Goal: Task Accomplishment & Management: Complete application form

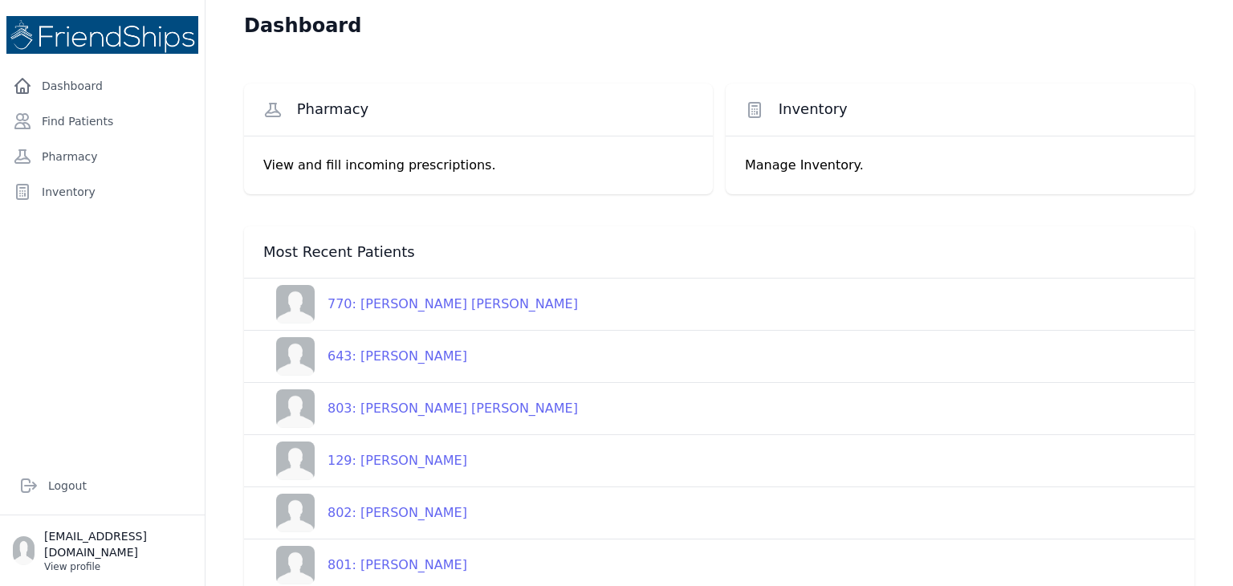
click at [83, 564] on p "View profile" at bounding box center [118, 566] width 148 height 13
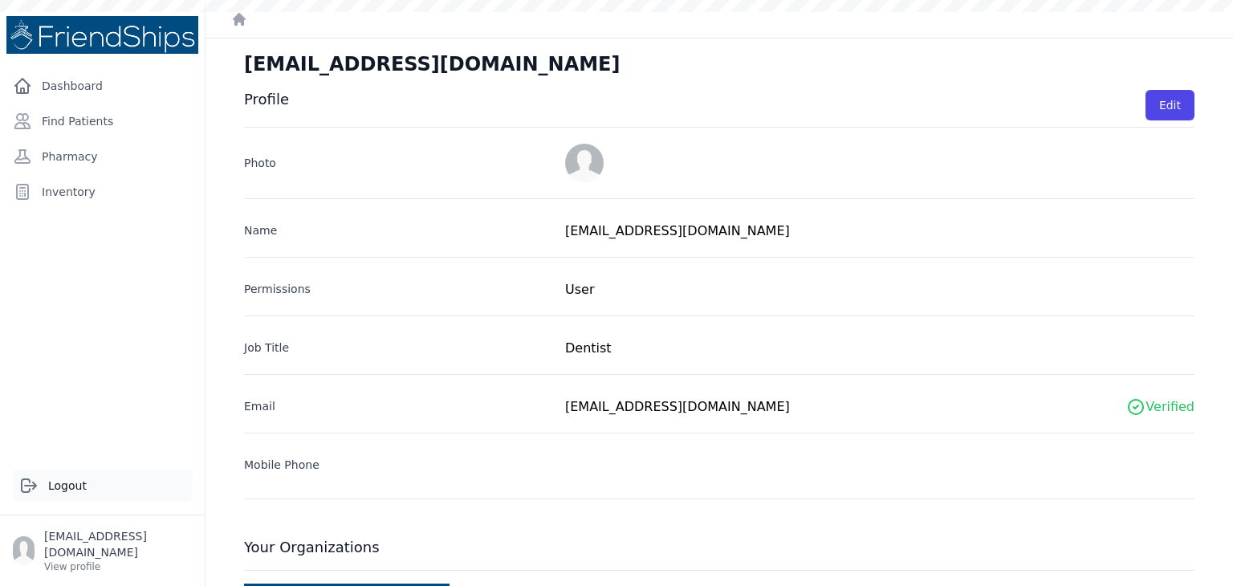
click at [69, 500] on link "Logout" at bounding box center [102, 485] width 179 height 32
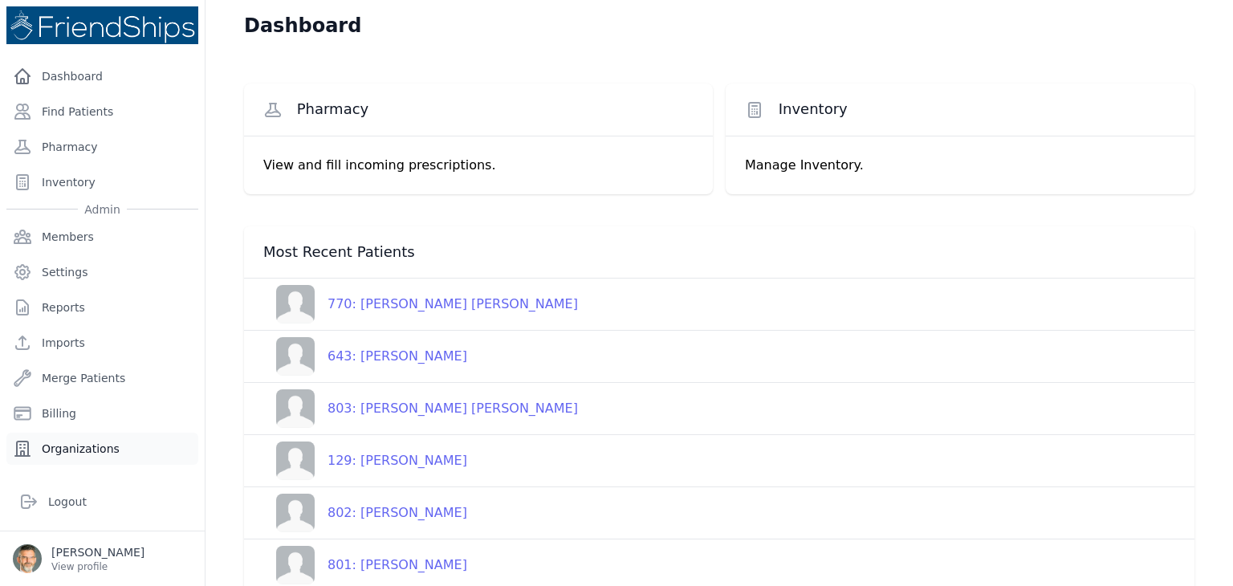
scroll to position [12, 0]
click at [67, 75] on link "Dashboard" at bounding box center [102, 74] width 192 height 32
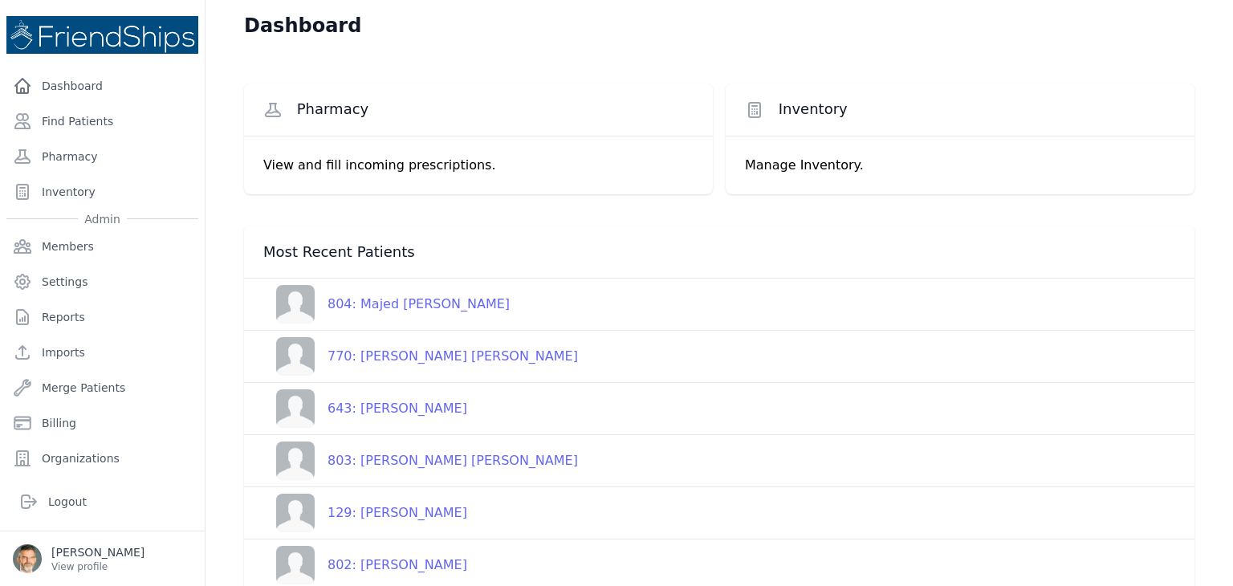
click at [425, 306] on div "804: [PERSON_NAME]" at bounding box center [412, 303] width 195 height 19
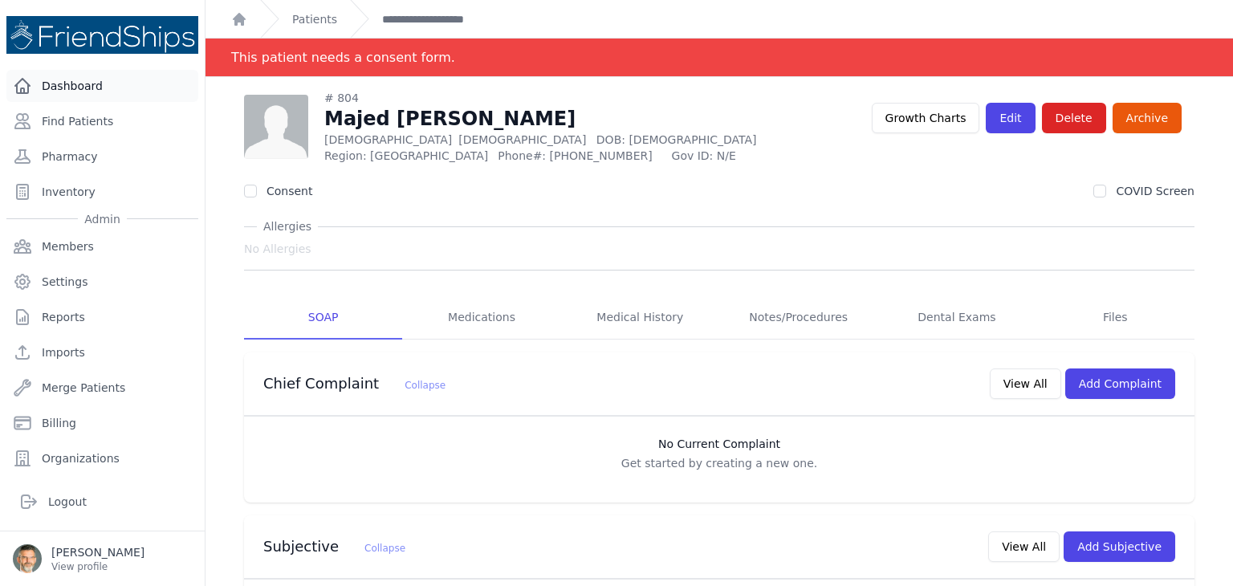
click at [68, 83] on link "Dashboard" at bounding box center [102, 86] width 192 height 32
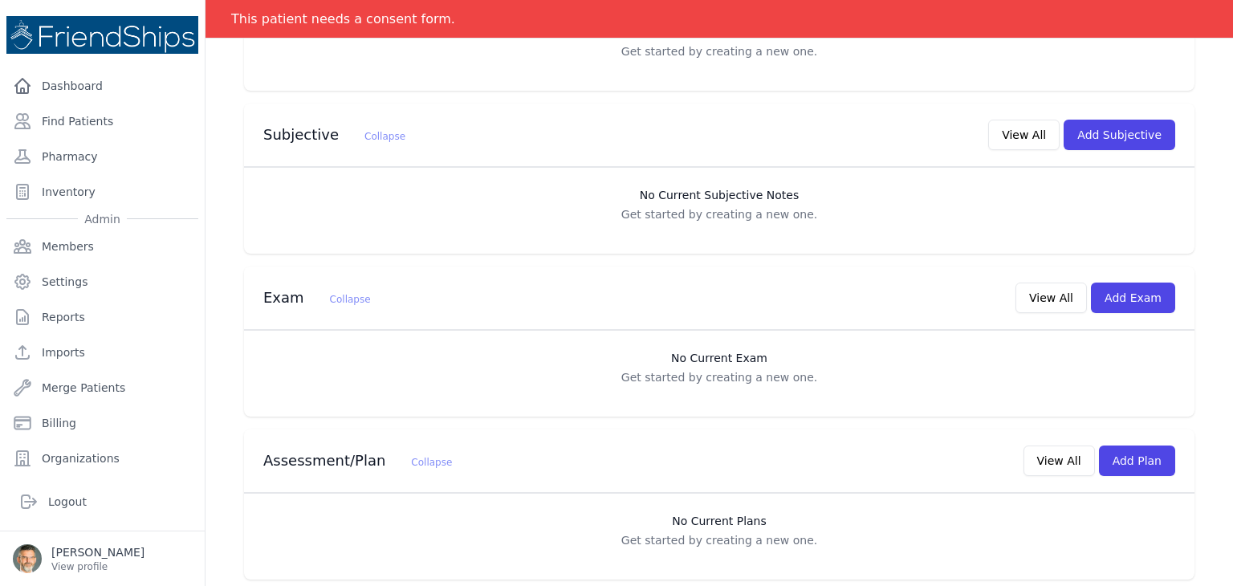
scroll to position [416, 0]
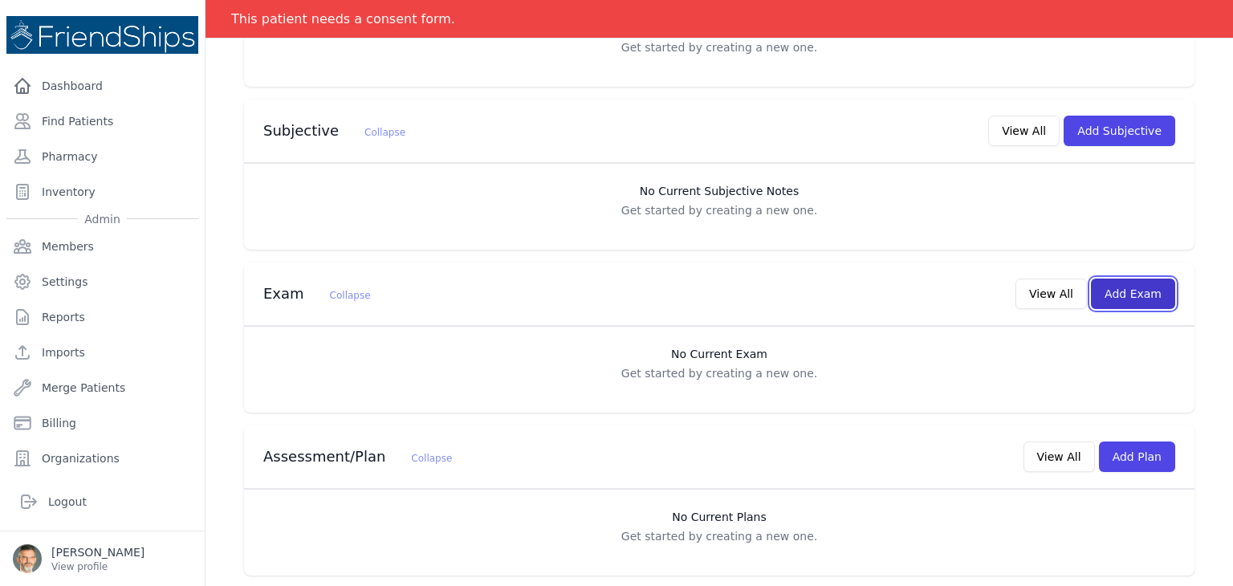
click at [1115, 291] on button "Add Exam" at bounding box center [1132, 293] width 84 height 30
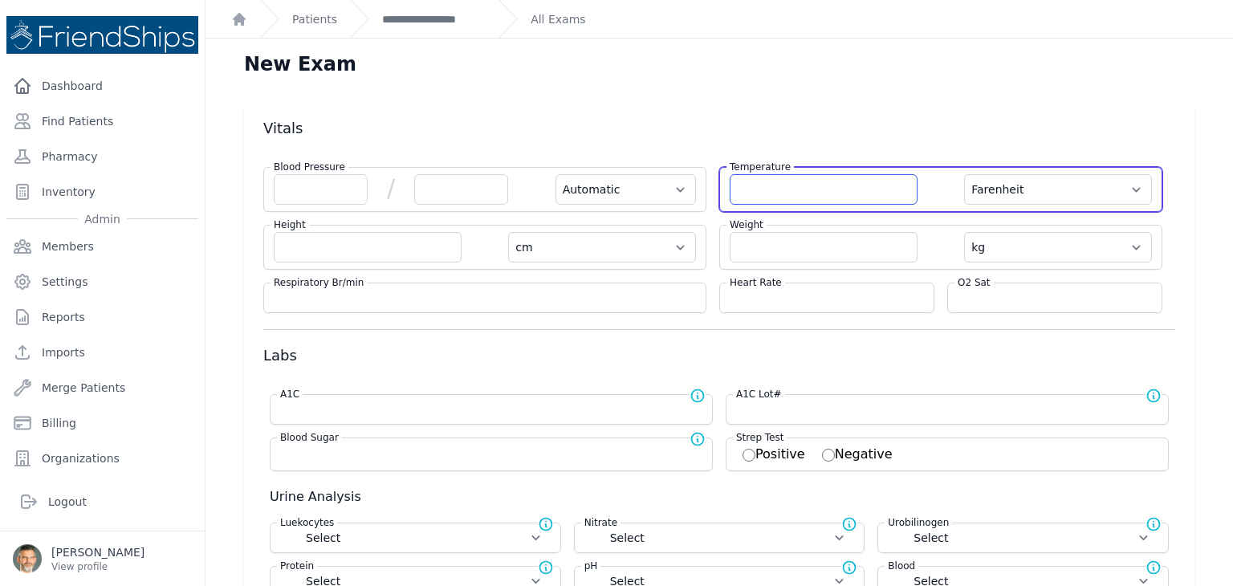
click at [792, 190] on input "number" at bounding box center [823, 189] width 188 height 30
type input "37.5"
click at [1072, 189] on select "Farenheit Celcius" at bounding box center [1058, 189] width 188 height 30
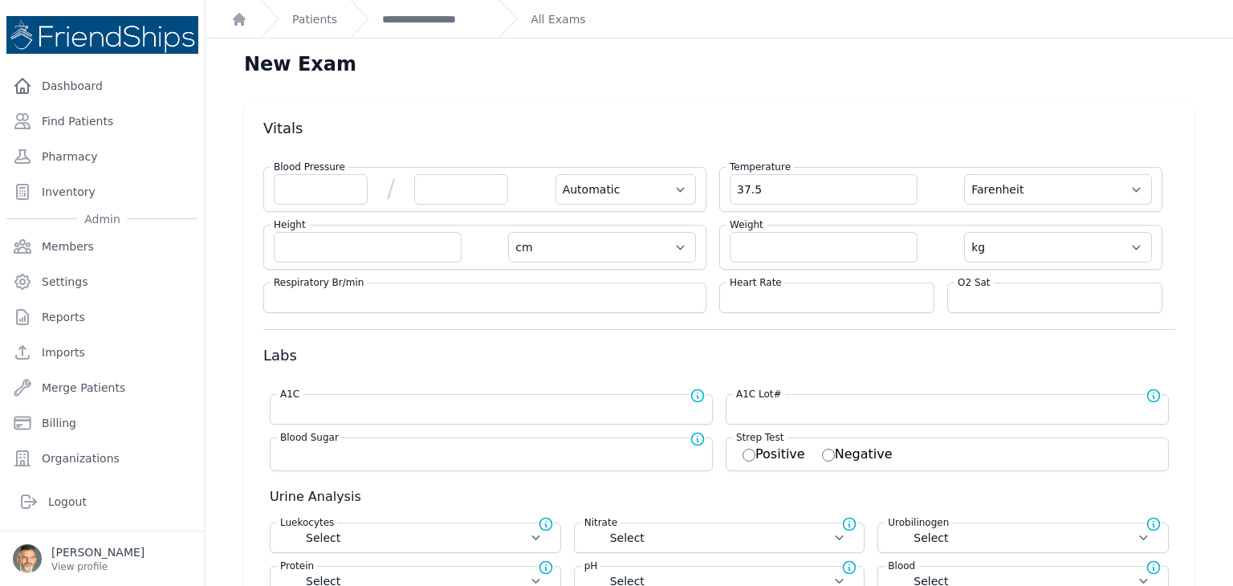
select select "Automatic"
select select "cm"
select select "kg"
select select
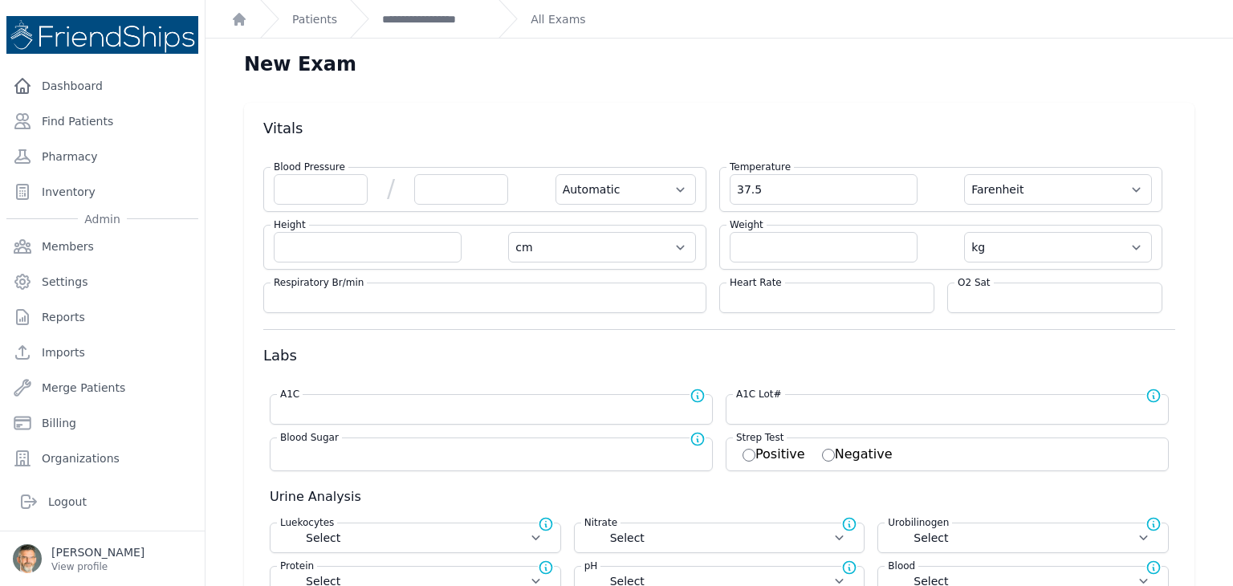
select select
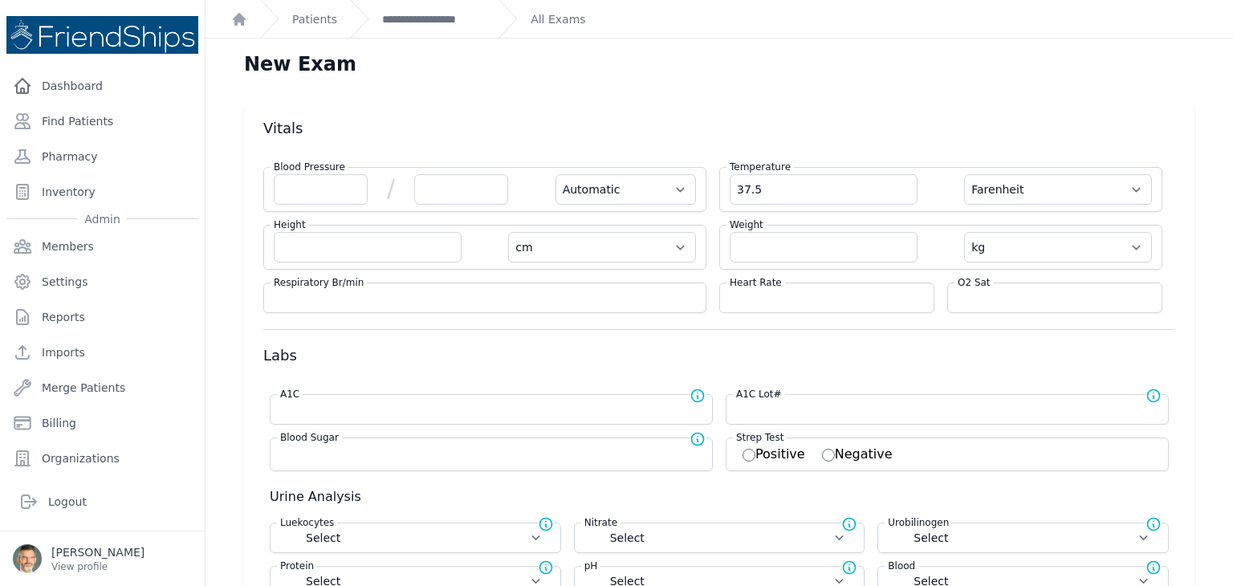
select select
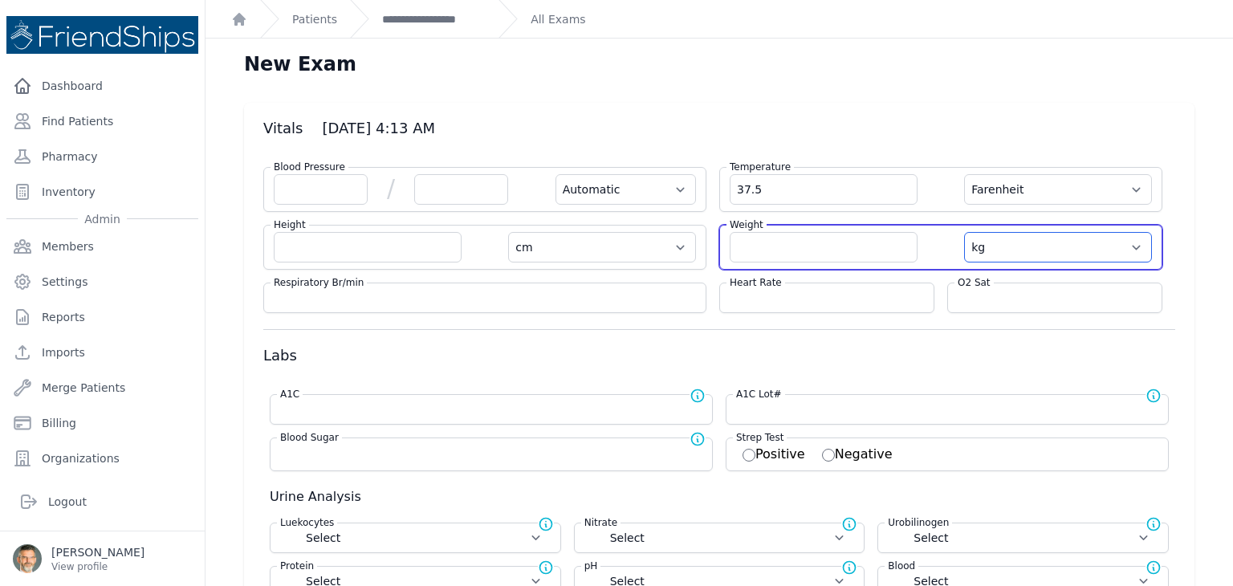
click at [1001, 247] on select "kg lb" at bounding box center [1058, 247] width 188 height 30
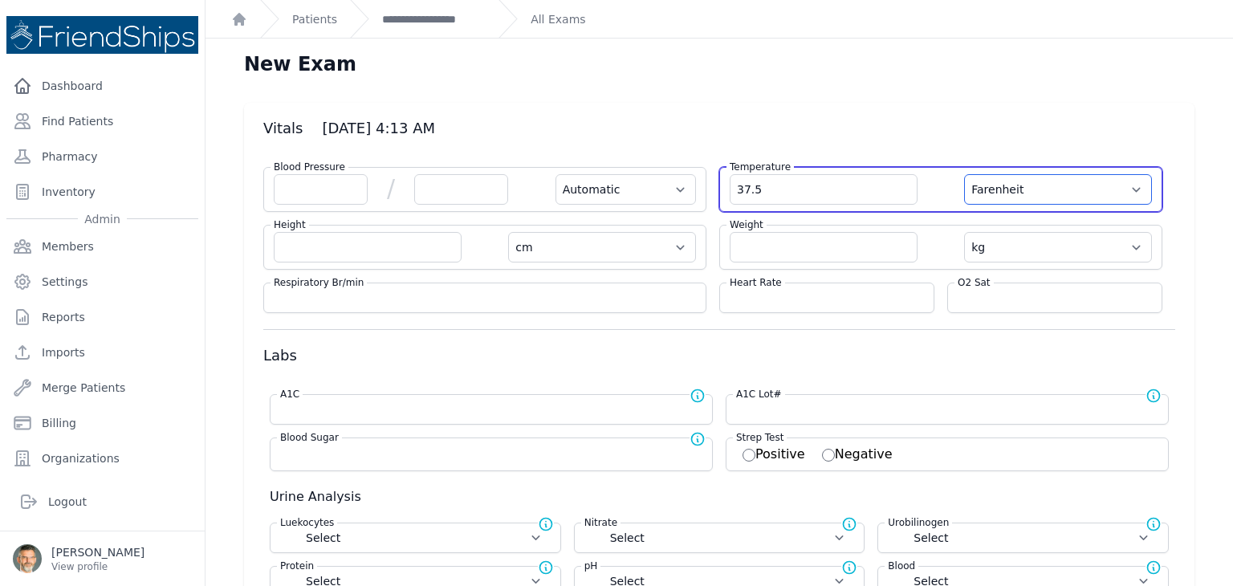
click at [1046, 193] on select "Farenheit Celcius" at bounding box center [1058, 189] width 188 height 30
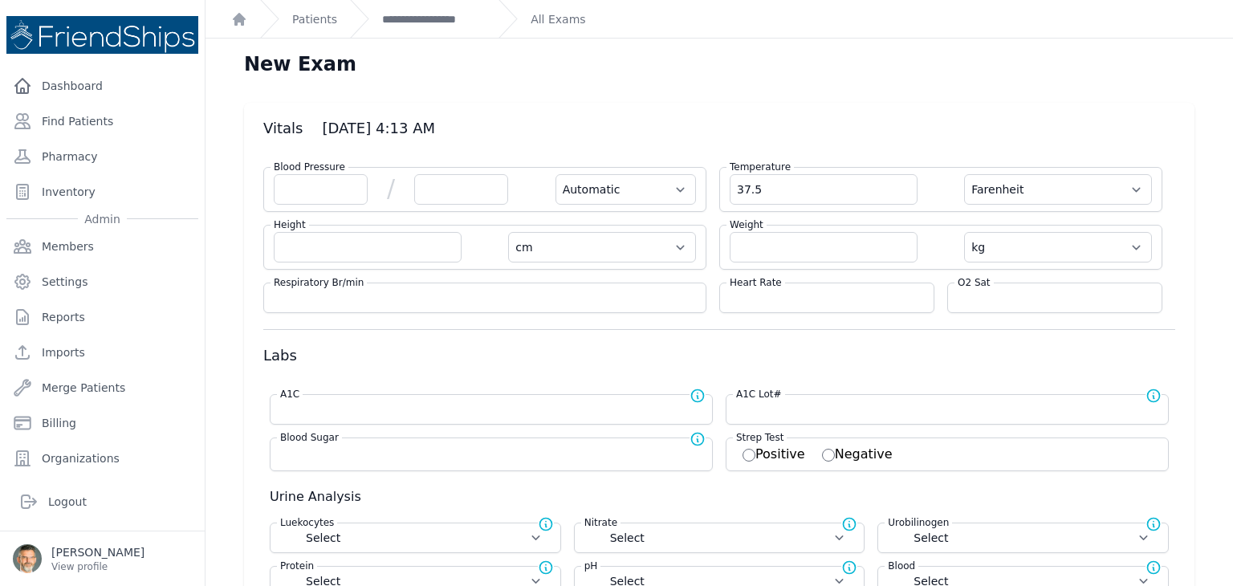
click at [1047, 470] on form "Blood Pressure / Automatic Manual Temperature 37.5 Farenheit Celcius Height cm …" at bounding box center [719, 568] width 912 height 829
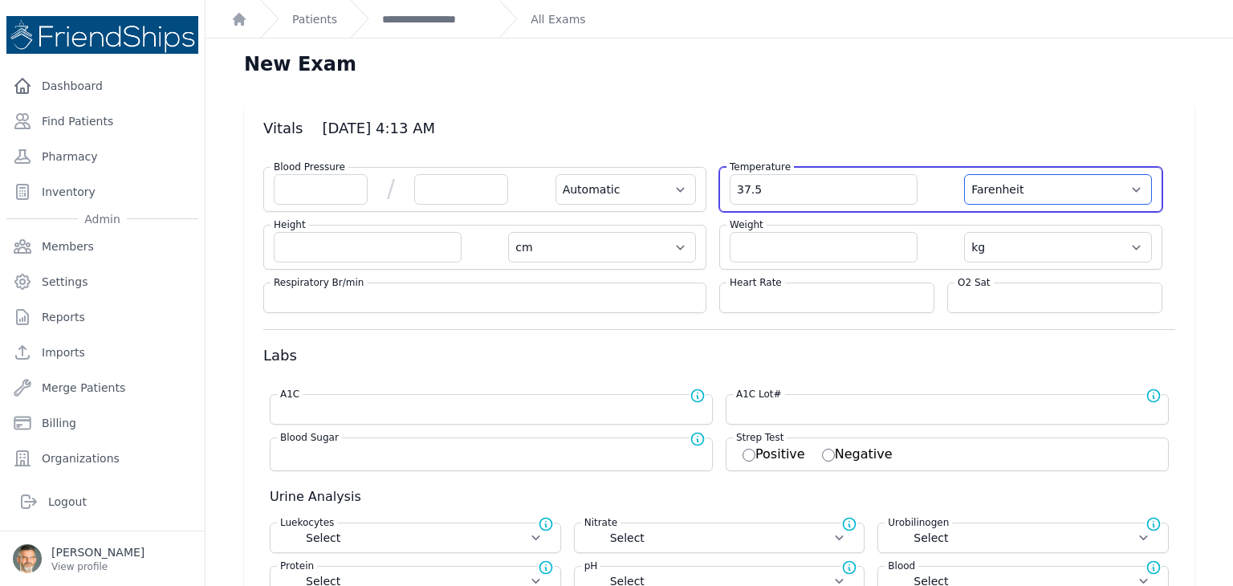
click at [1035, 200] on select "Farenheit Celcius" at bounding box center [1058, 189] width 188 height 30
select select "C"
click at [964, 174] on select "Farenheit Celcius" at bounding box center [1058, 189] width 188 height 30
select select "Automatic"
select select "cm"
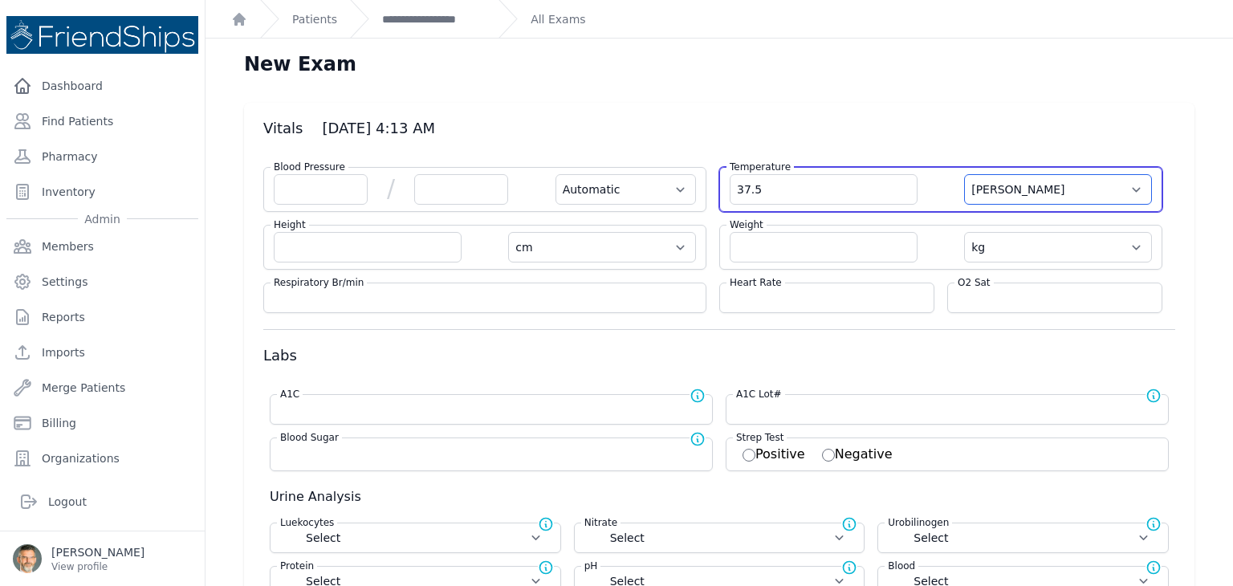
select select "kg"
select select
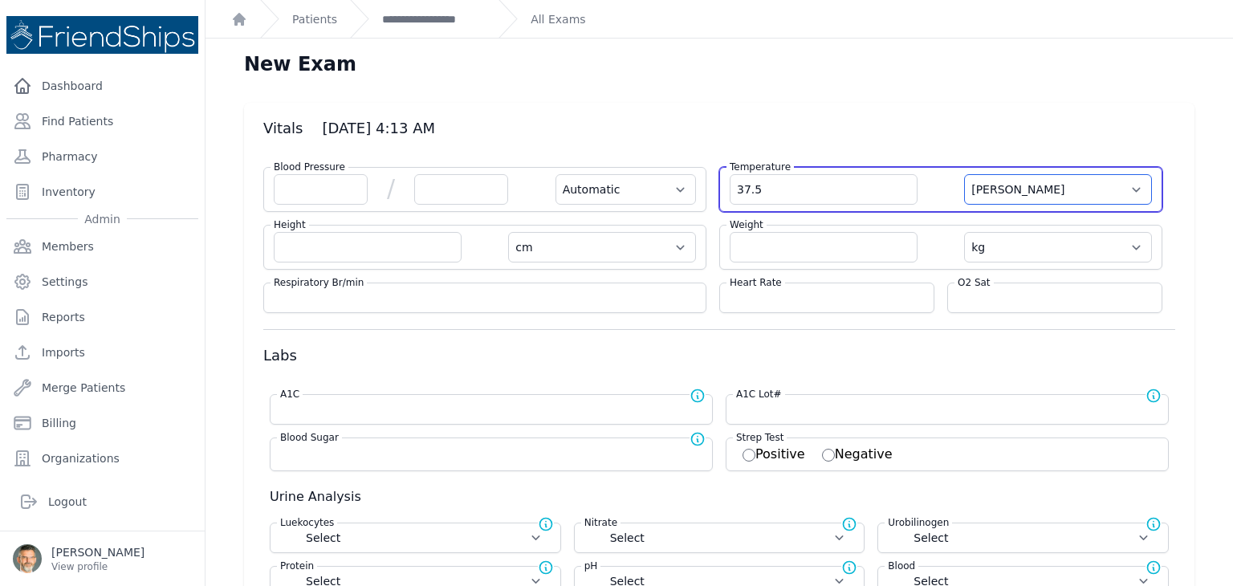
select select
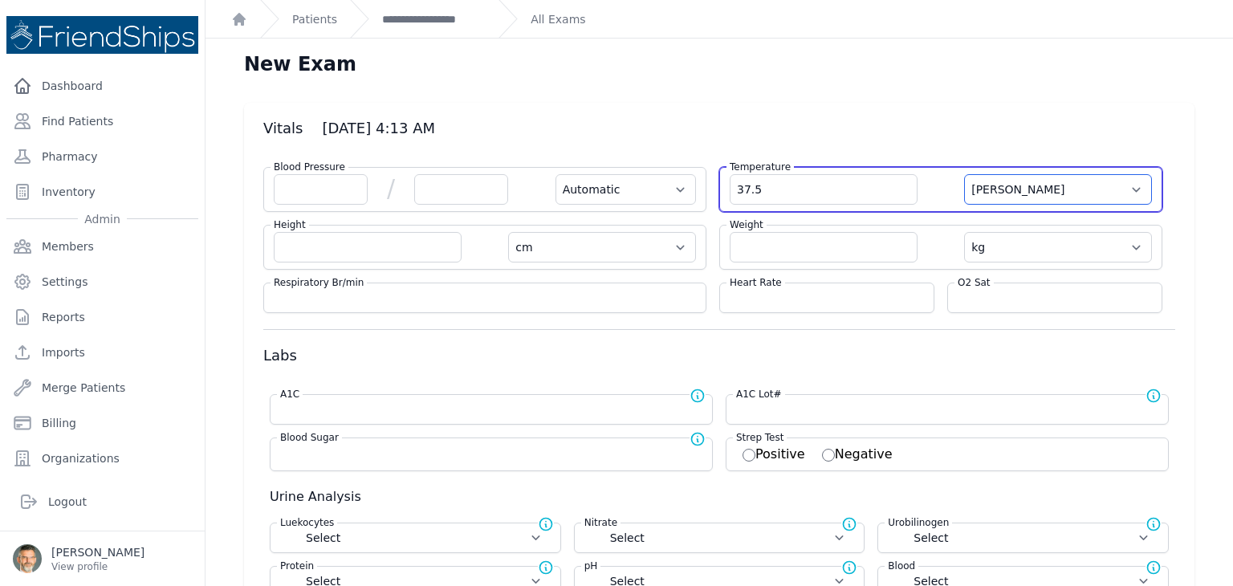
select select
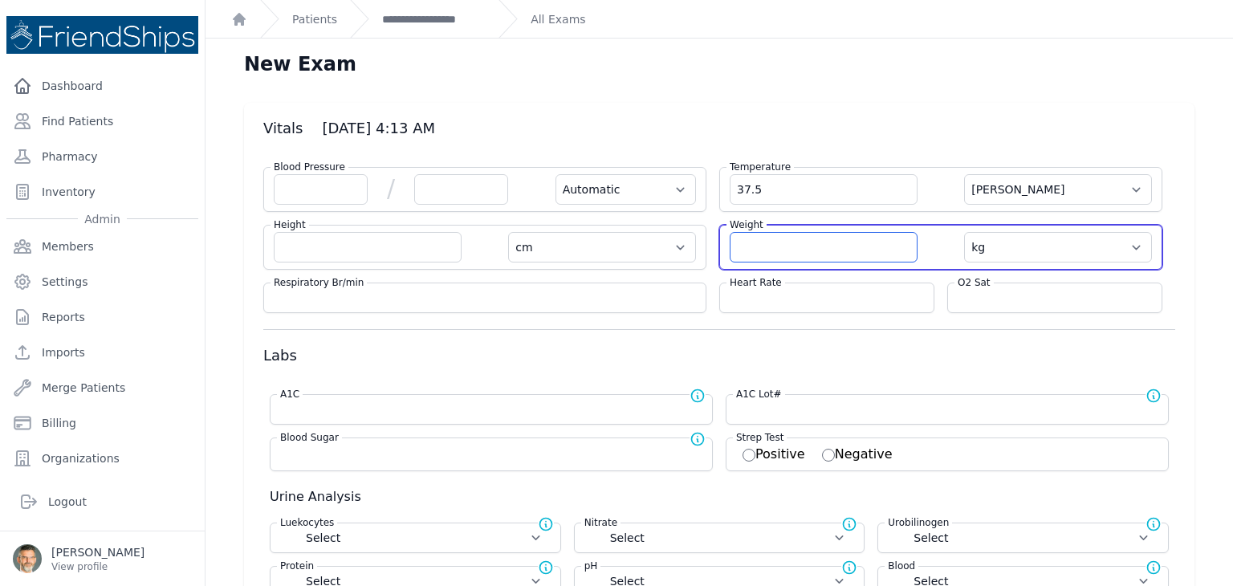
drag, startPoint x: 1035, startPoint y: 200, endPoint x: 727, endPoint y: 242, distance: 310.9
click at [729, 242] on input "number" at bounding box center [823, 247] width 188 height 30
type input "2.5"
select select "Automatic"
select select "C"
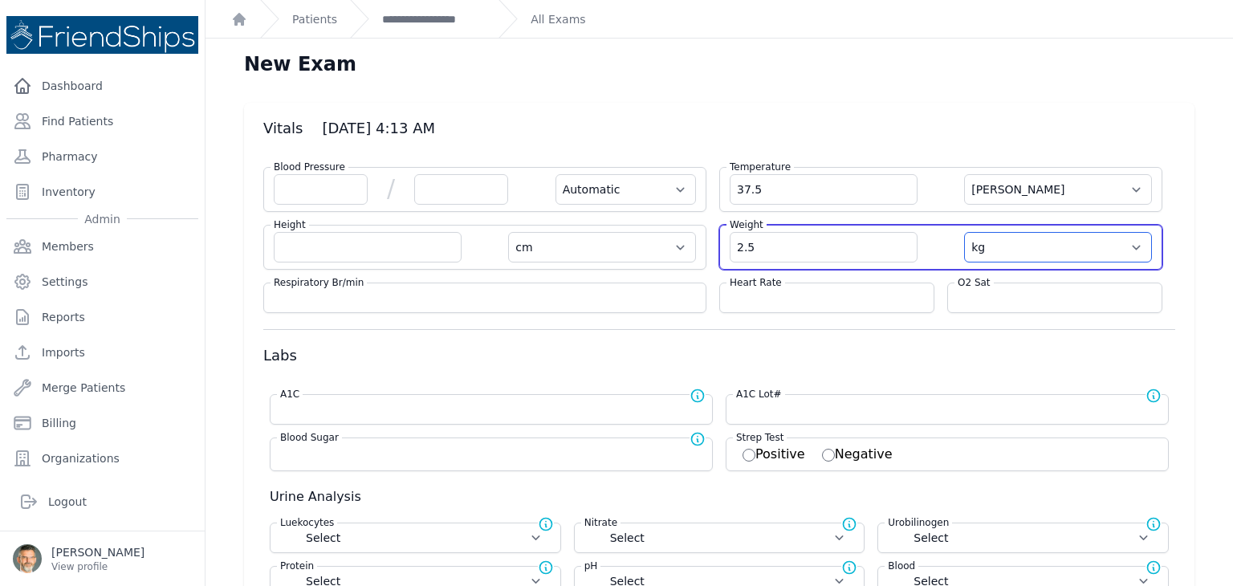
select select "cm"
select select
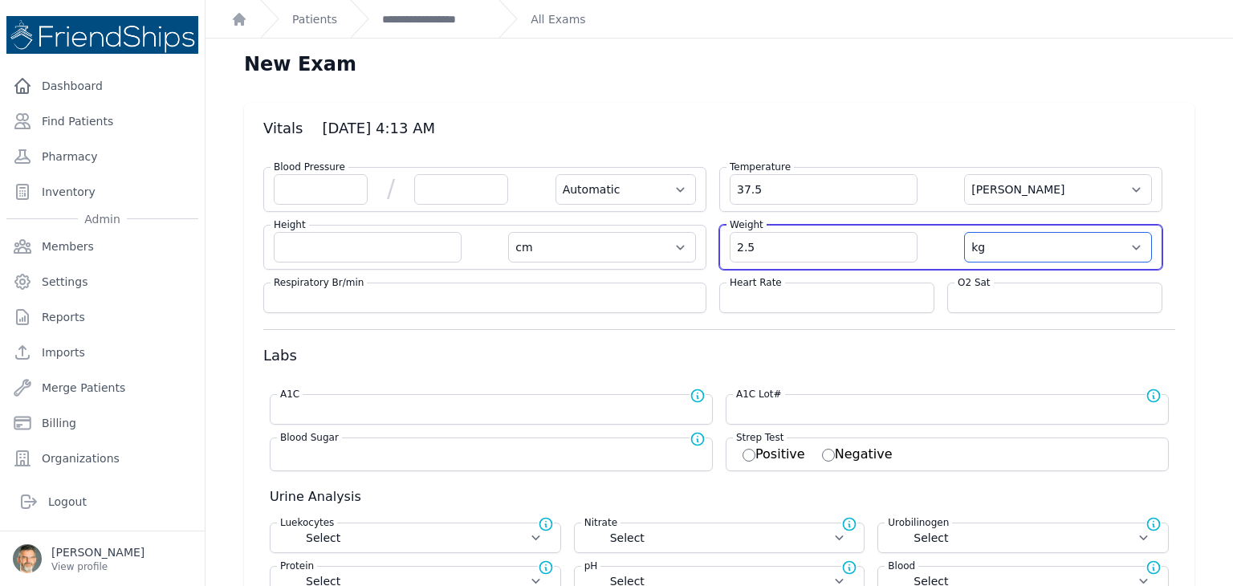
select select
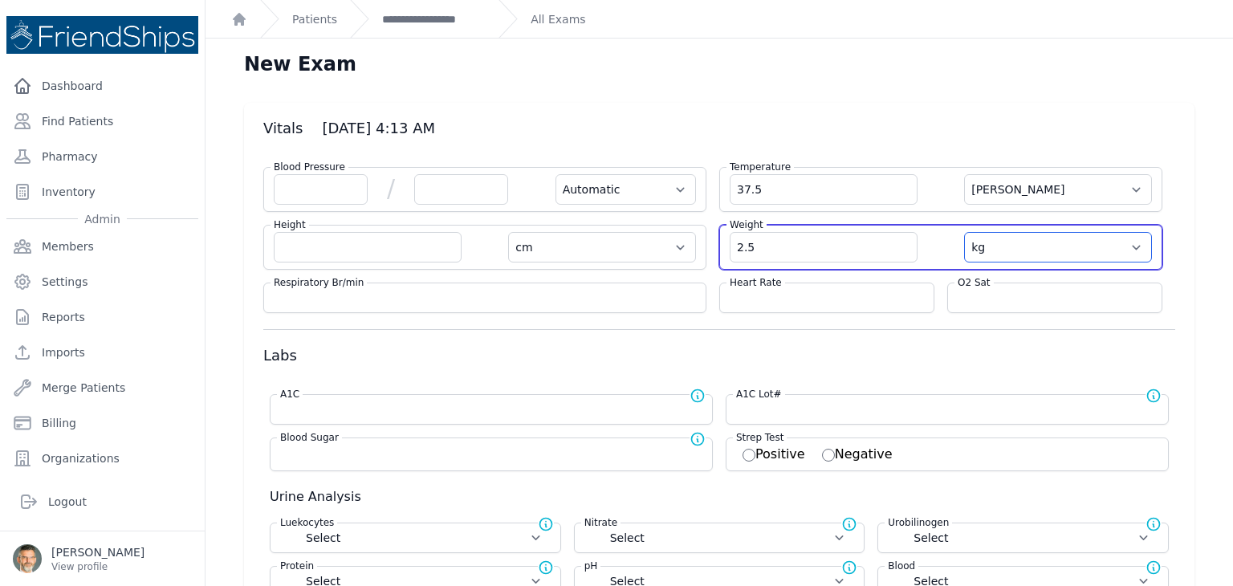
select select
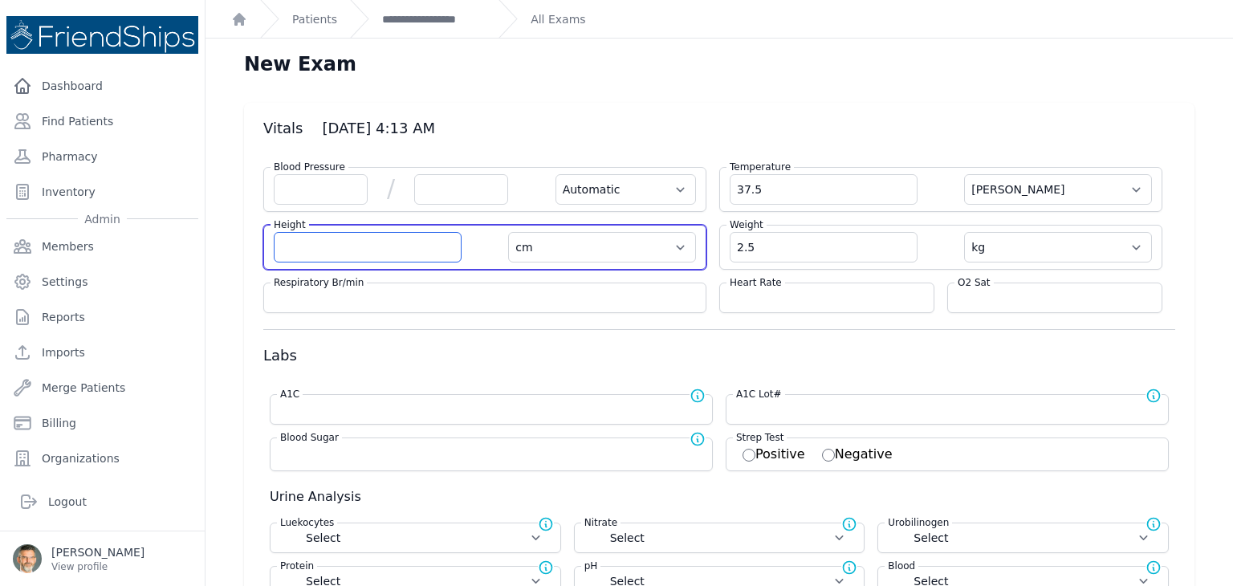
click at [318, 248] on input "number" at bounding box center [368, 247] width 188 height 30
type input "47"
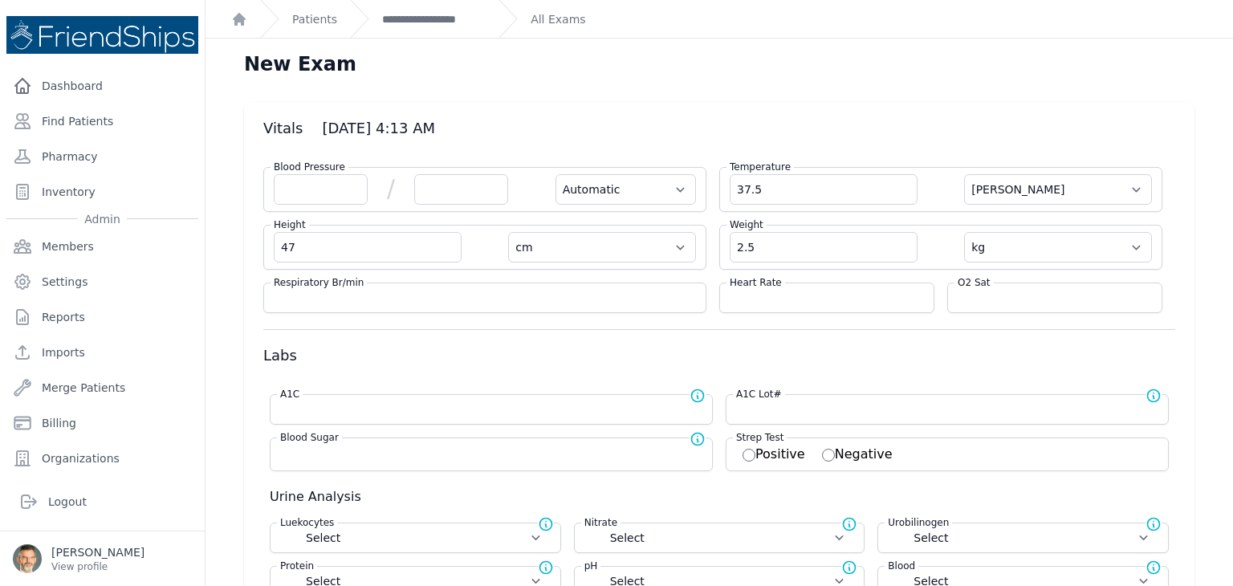
select select "Automatic"
select select "C"
type input "47.0"
select select "cm"
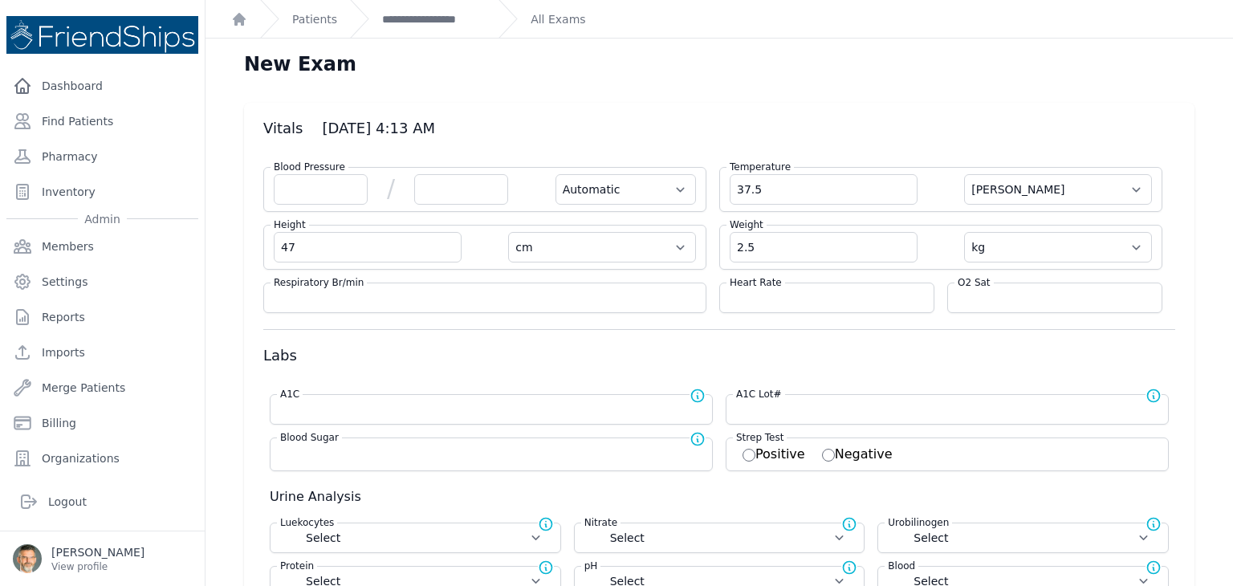
select select "kg"
select select
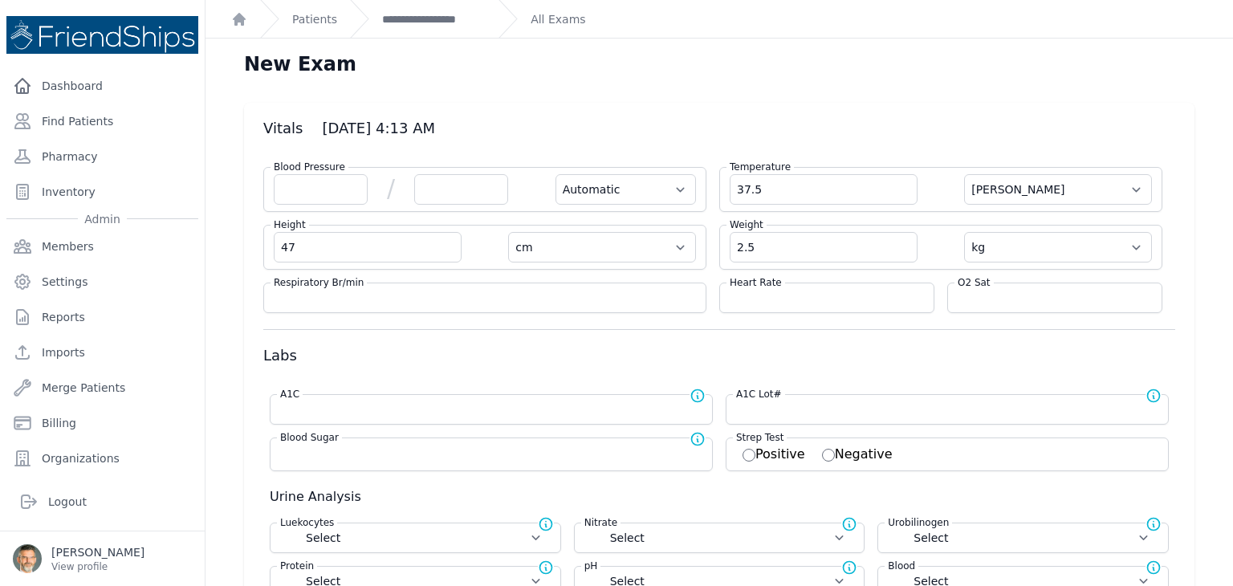
select select
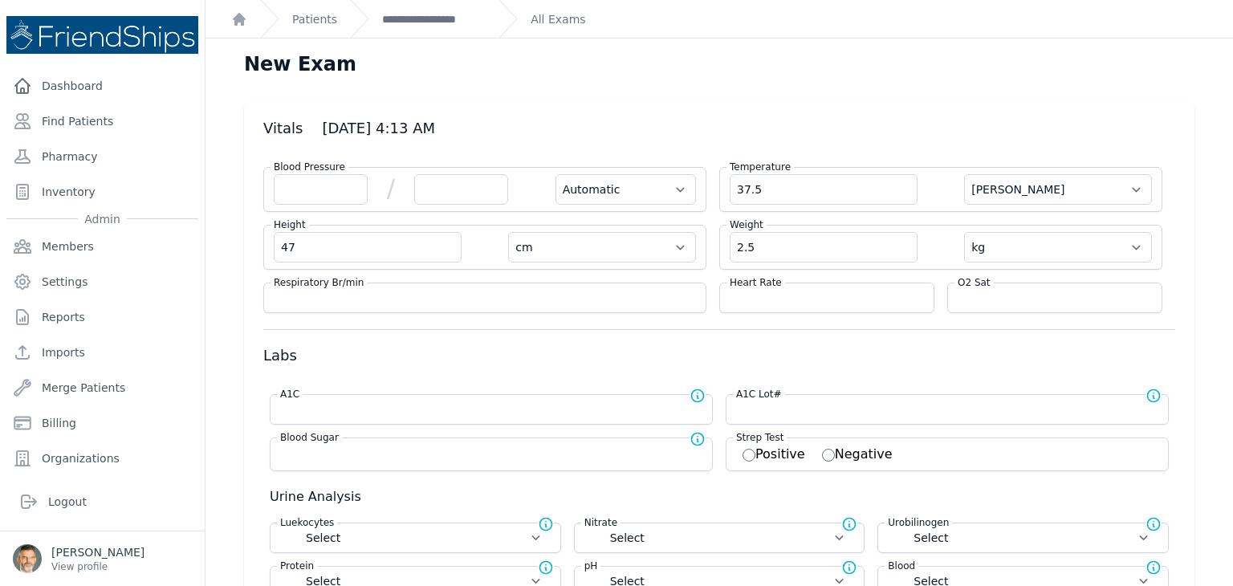
select select
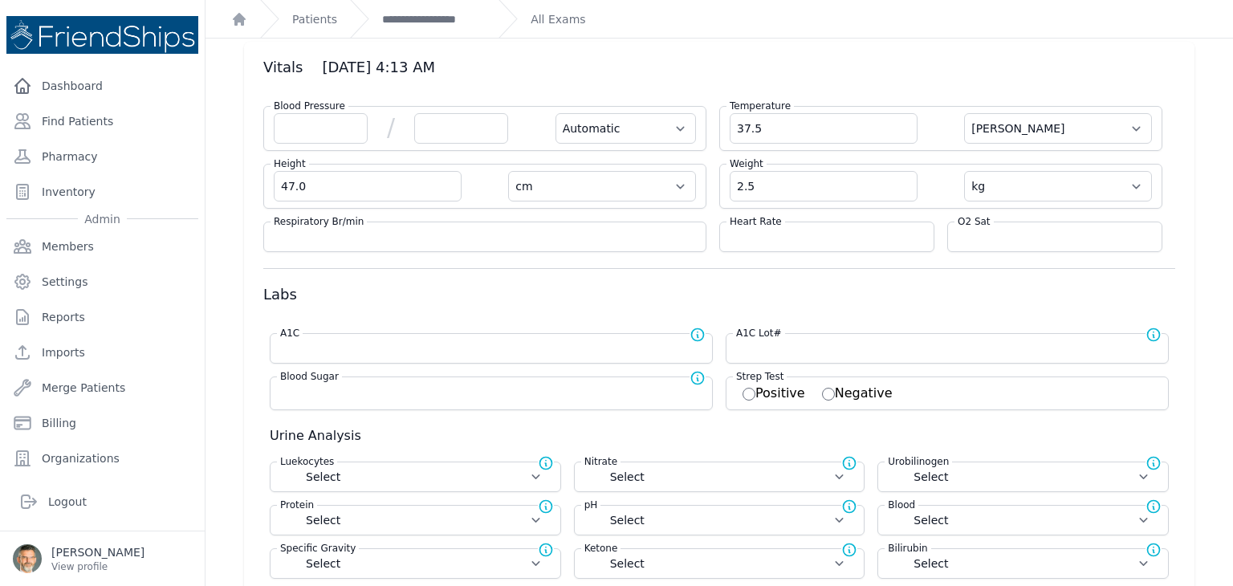
scroll to position [63, 0]
click at [418, 20] on link "**********" at bounding box center [434, 19] width 104 height 16
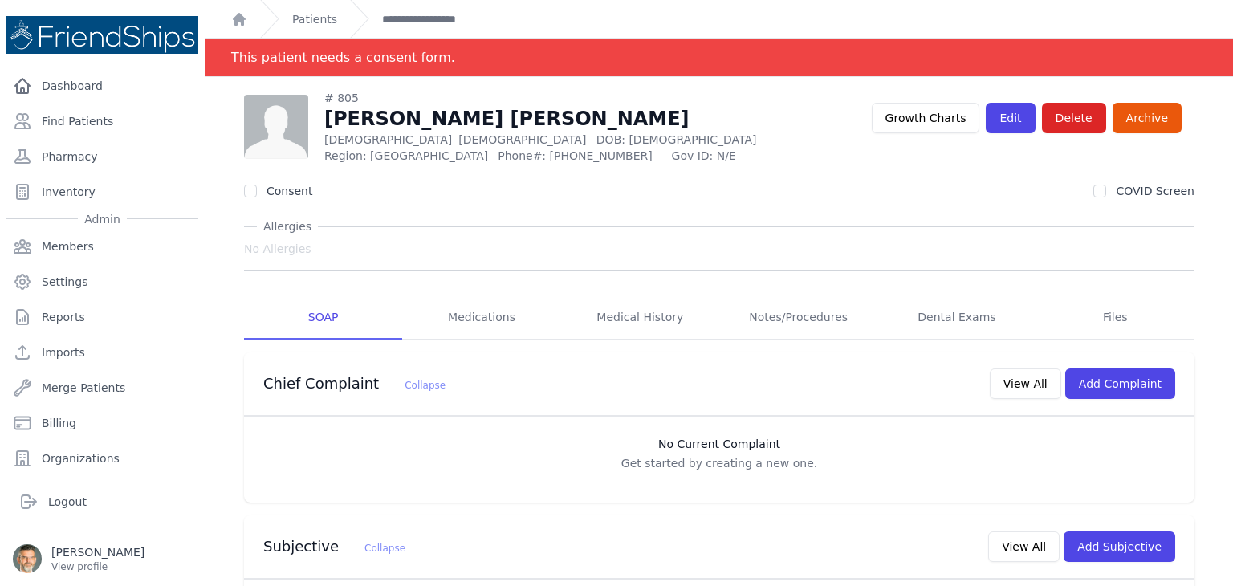
scroll to position [160, 0]
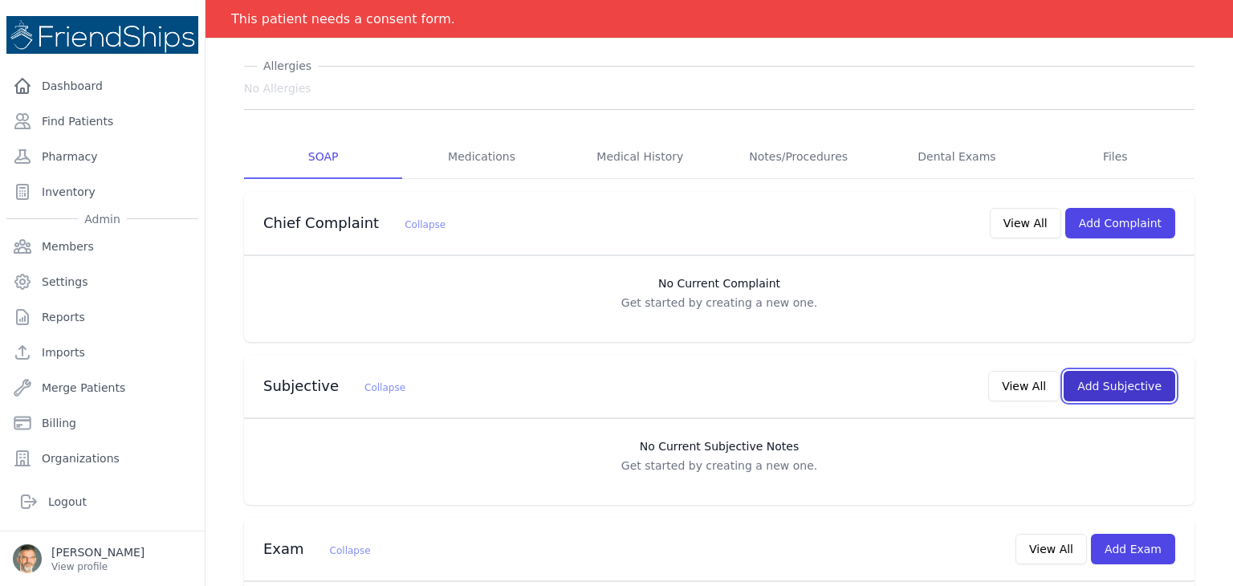
click at [1122, 386] on button "Add Subjective" at bounding box center [1119, 386] width 112 height 30
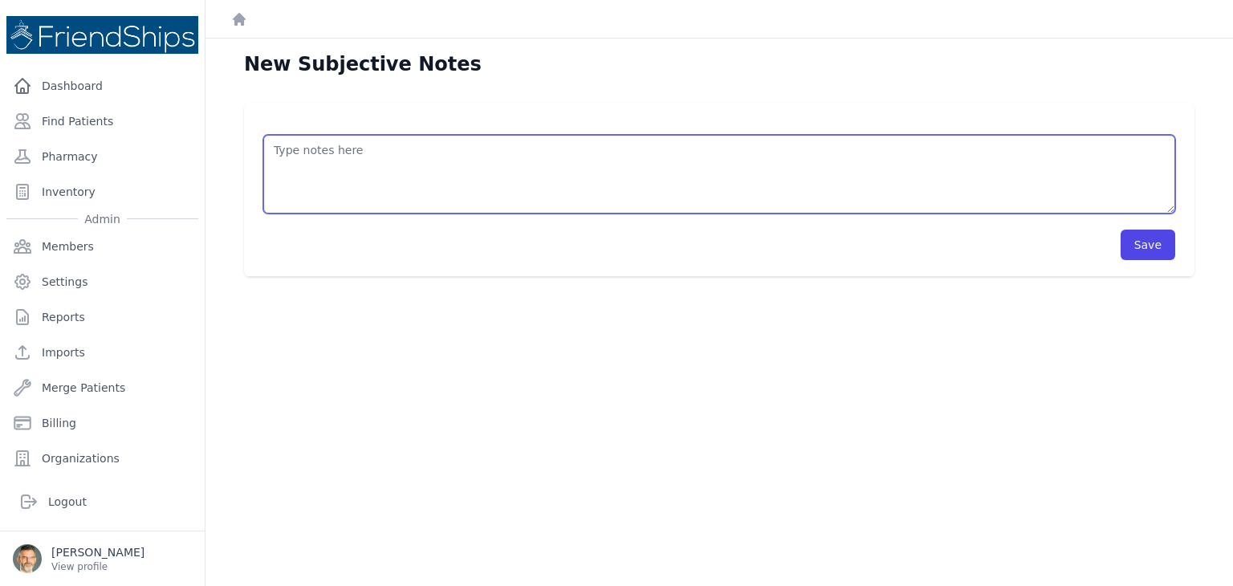
click at [341, 169] on textarea at bounding box center [719, 174] width 912 height 79
type textarea "("
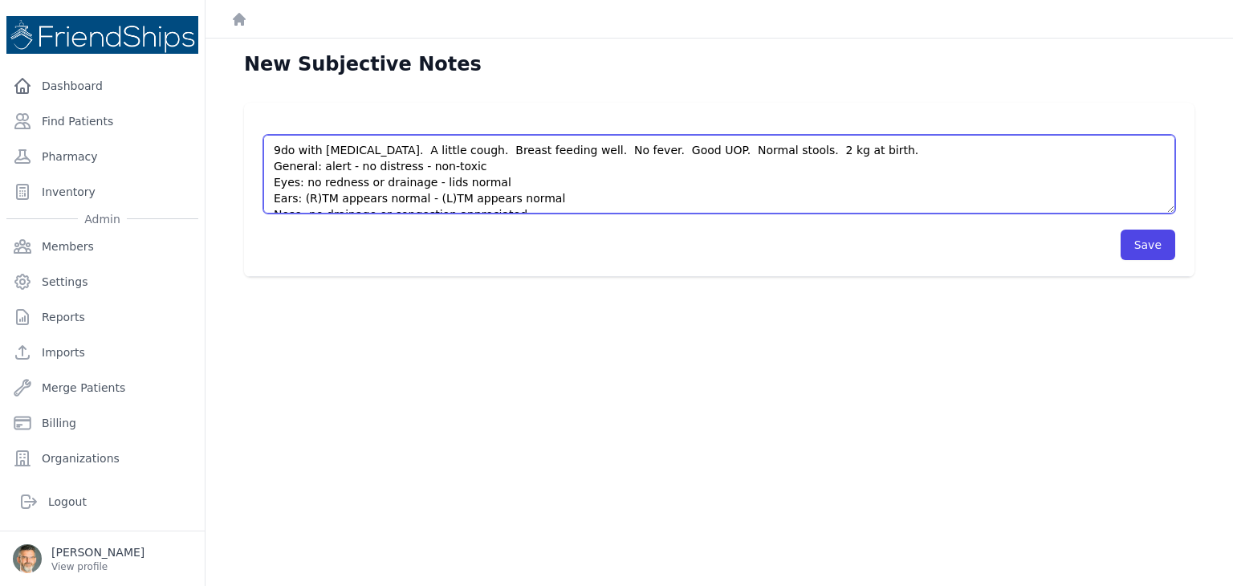
drag, startPoint x: 535, startPoint y: 196, endPoint x: 268, endPoint y: 194, distance: 267.2
click at [268, 194] on textarea "9do with nasal congestion. A little cough. Breast feeding well. No fever. Good …" at bounding box center [719, 174] width 912 height 79
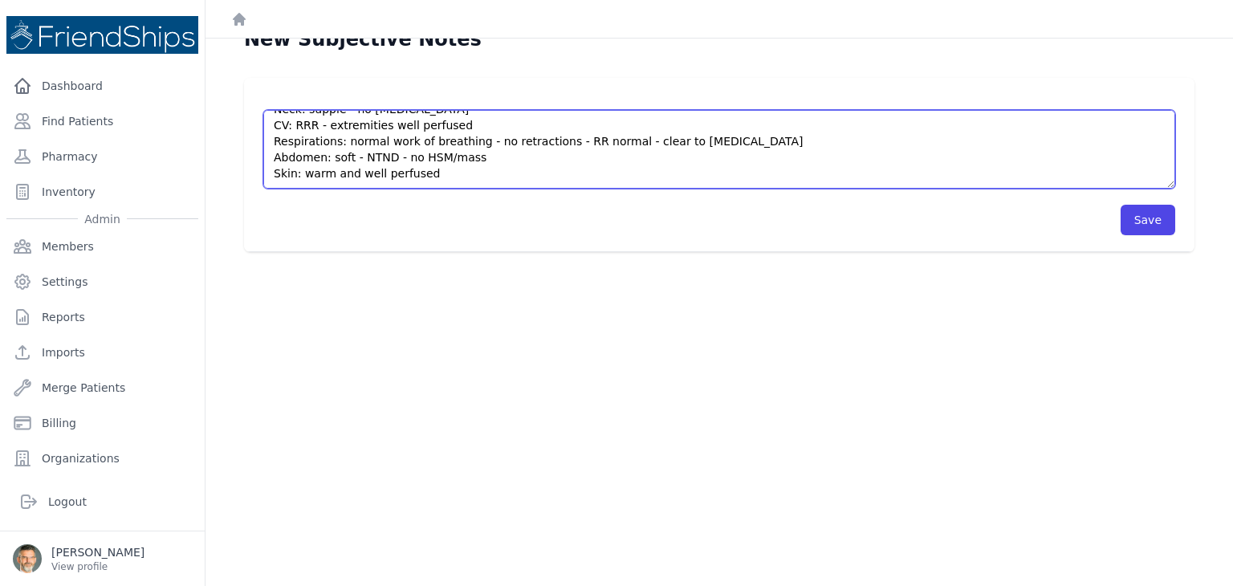
scroll to position [39, 0]
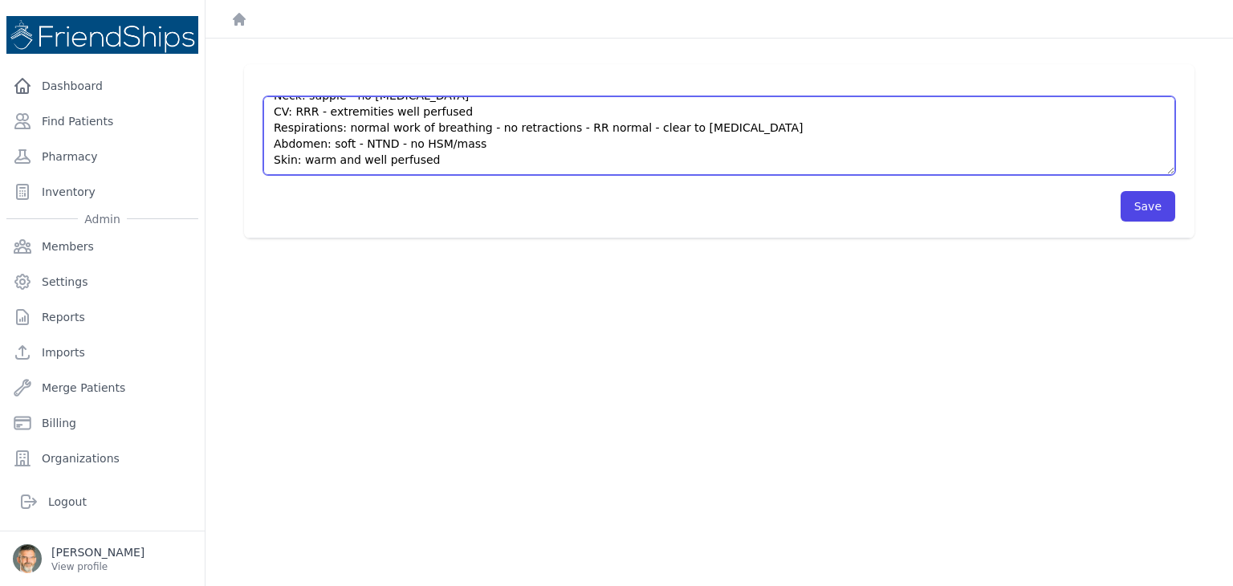
click at [425, 160] on textarea "9do with nasal congestion. A little cough. Breast feeding well. No fever. Good …" at bounding box center [719, 135] width 912 height 79
click at [486, 144] on textarea "9do with nasal congestion. A little cough. Breast feeding well. No fever. Good …" at bounding box center [719, 135] width 912 height 79
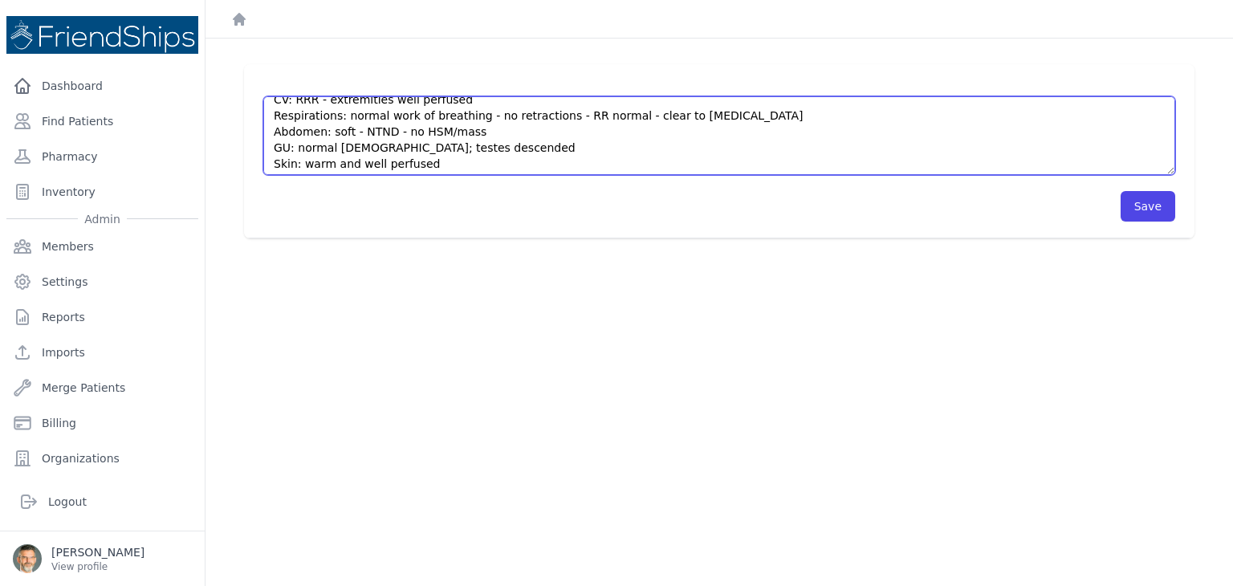
scroll to position [128, 0]
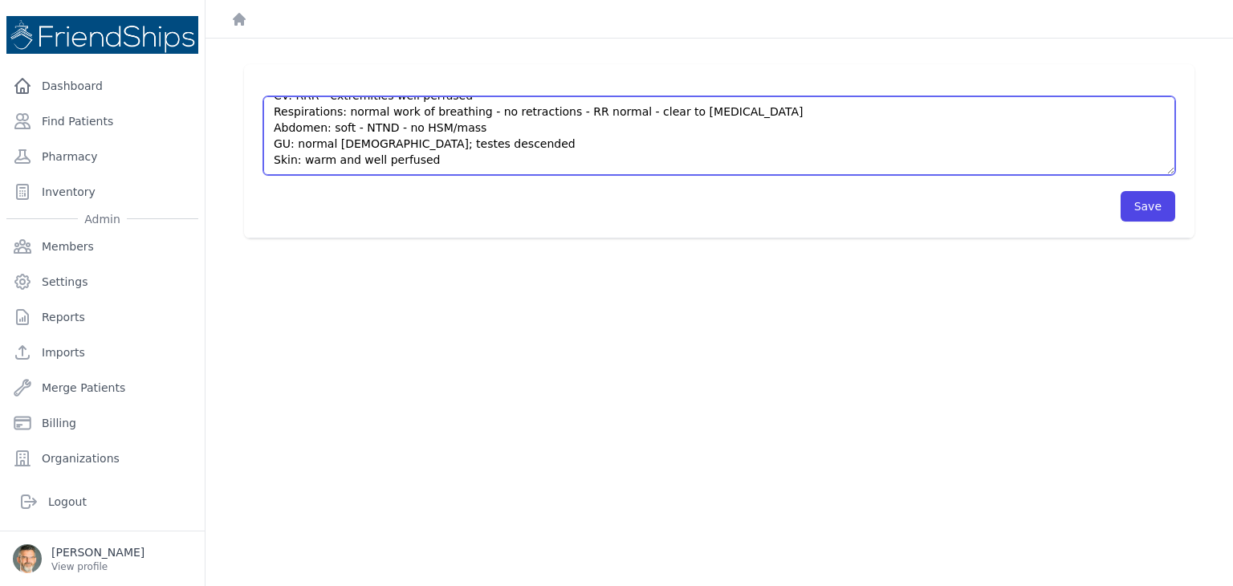
click at [453, 156] on textarea "9do with nasal congestion. A little cough. Breast feeding well. No fever. Good …" at bounding box center [719, 135] width 912 height 79
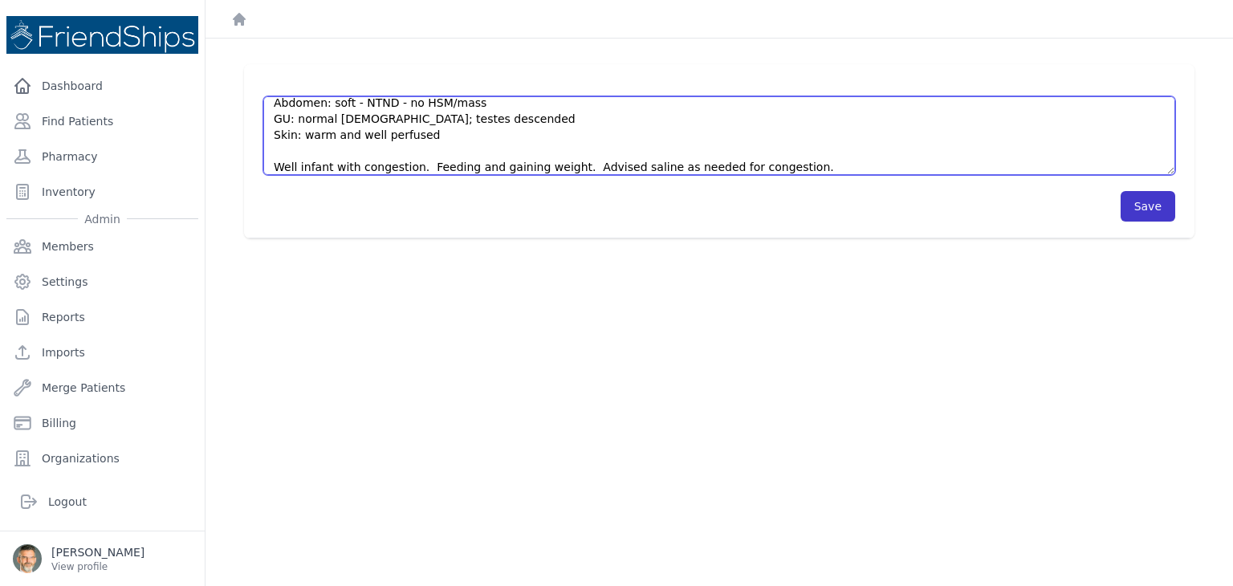
type textarea "9do with nasal congestion. A little cough. Breast feeding well. No fever. Good …"
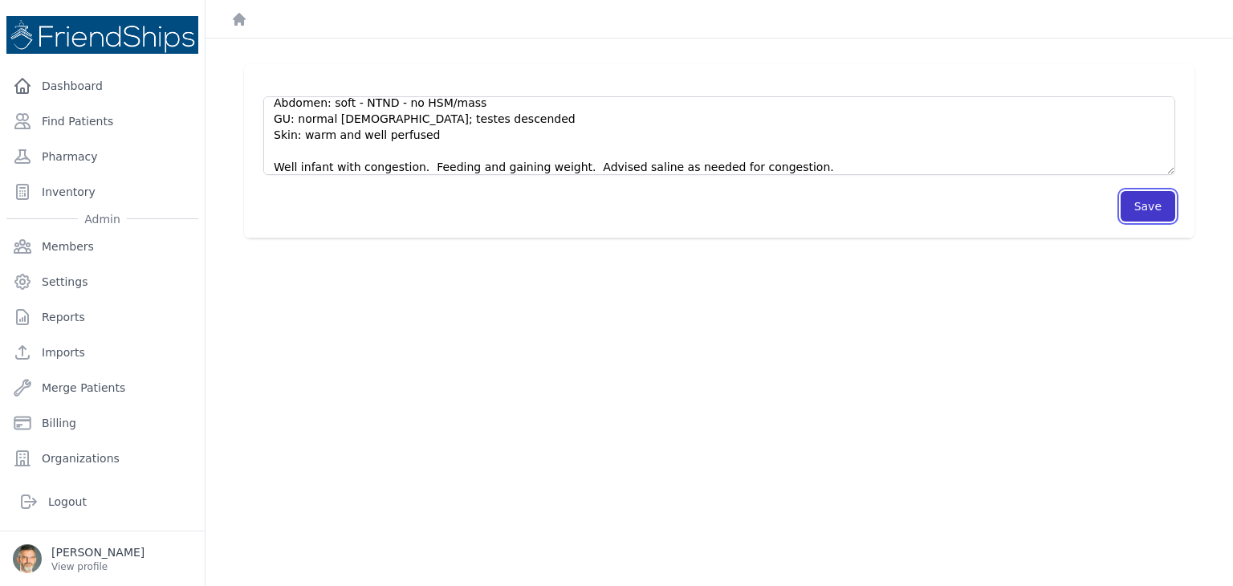
click at [1139, 213] on button "Save" at bounding box center [1147, 206] width 55 height 30
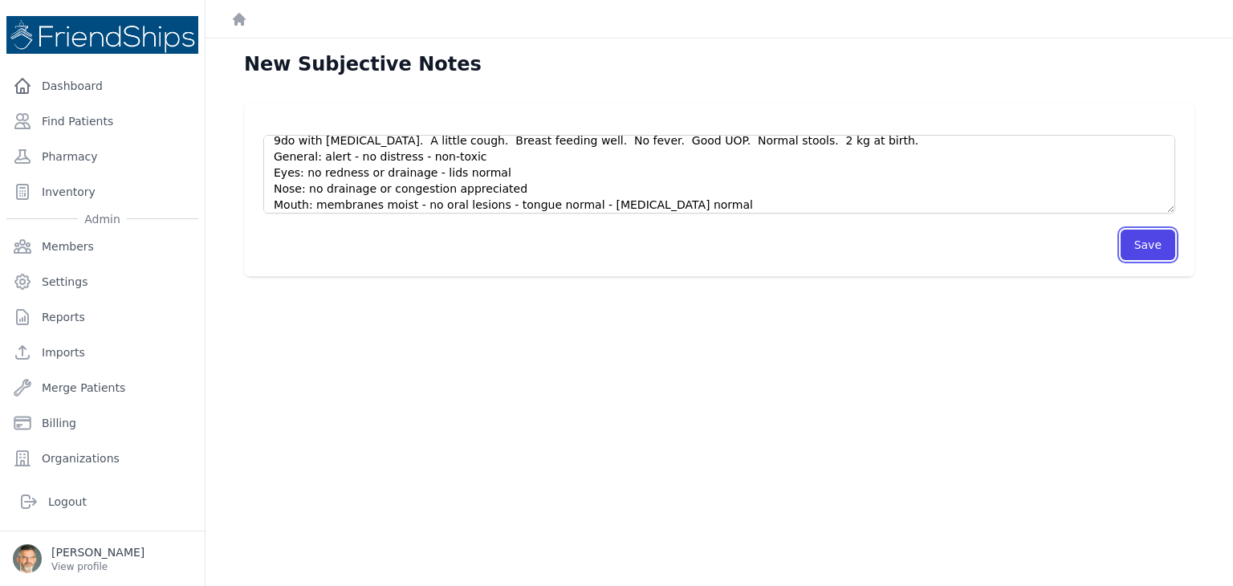
scroll to position [0, 0]
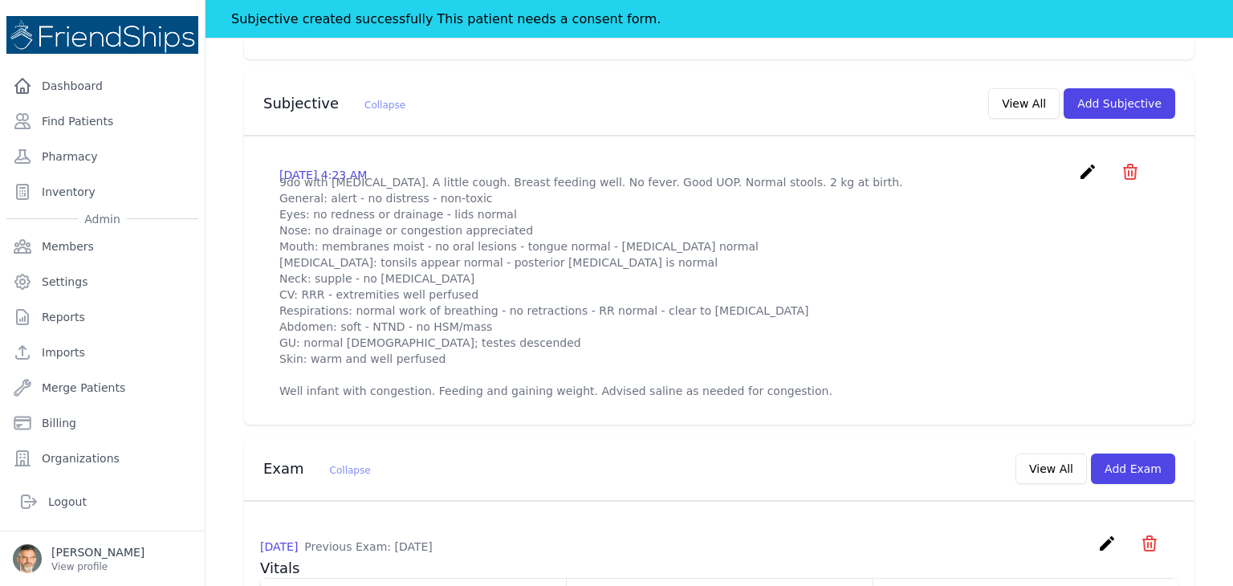
scroll to position [562, 0]
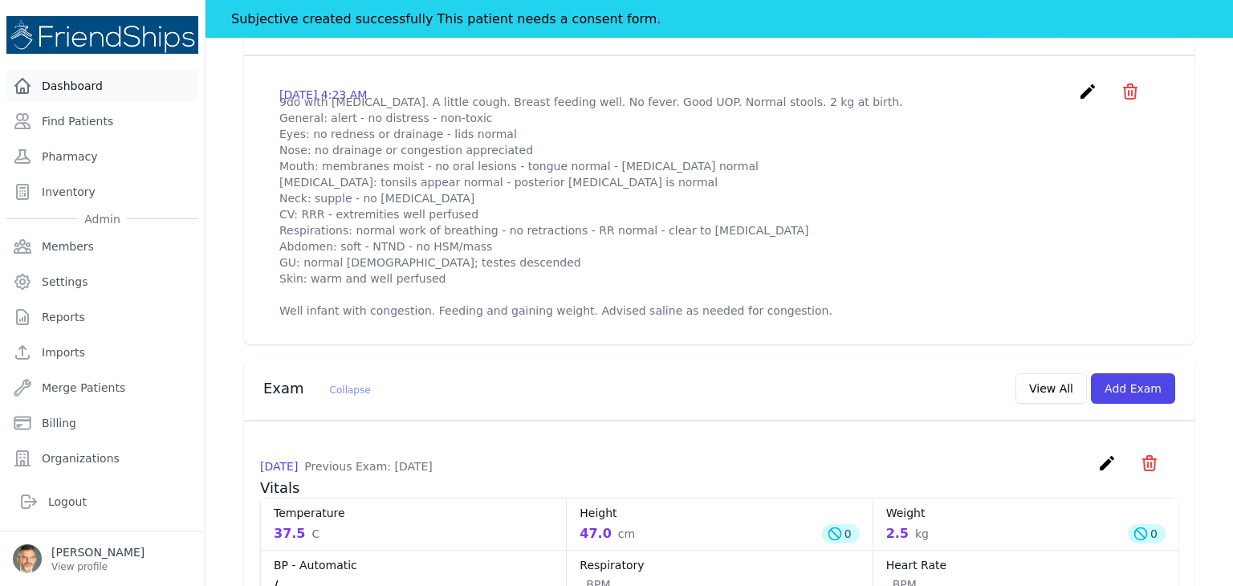
click at [63, 83] on link "Dashboard" at bounding box center [102, 86] width 192 height 32
